Goal: Information Seeking & Learning: Learn about a topic

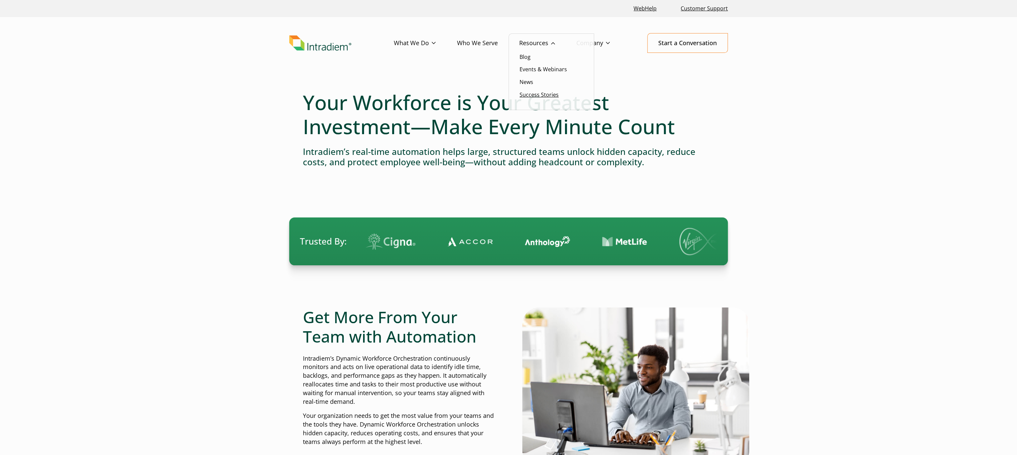
click at [527, 93] on link "Success Stories" at bounding box center [538, 94] width 39 height 7
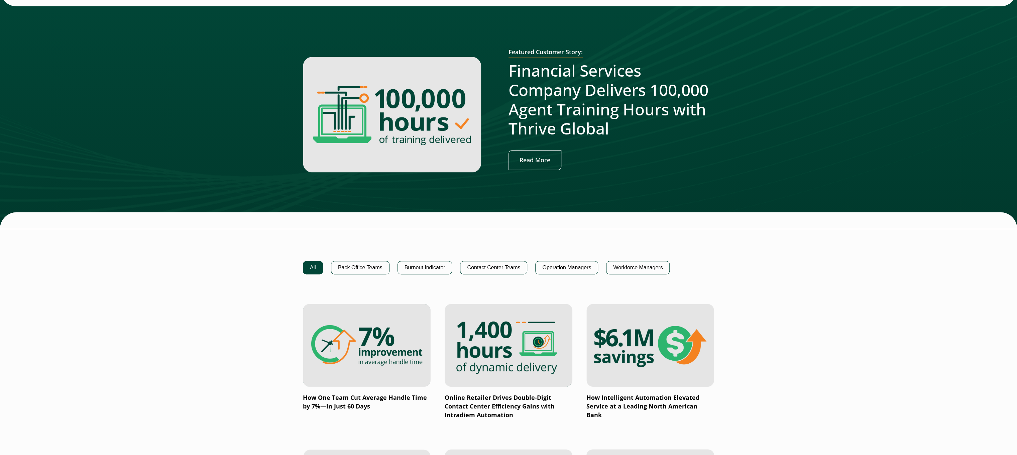
scroll to position [334, 0]
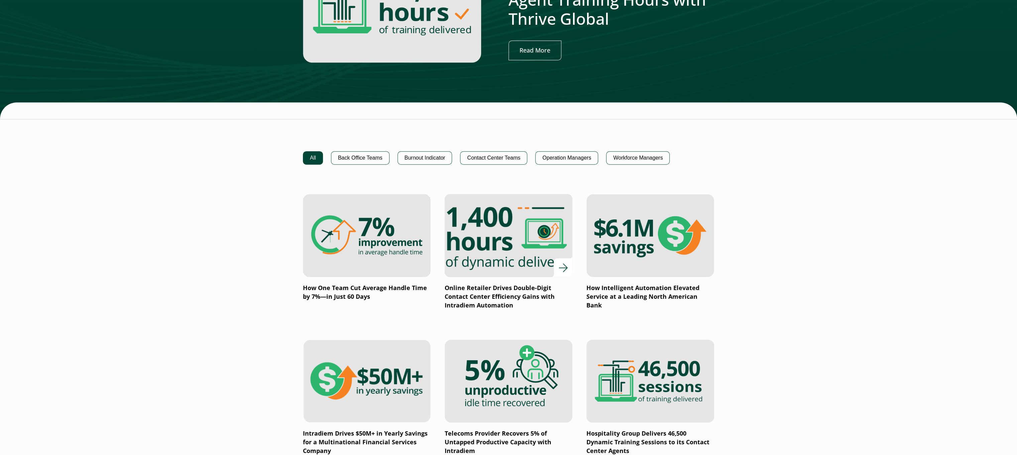
click at [541, 236] on img at bounding box center [508, 236] width 153 height 100
